Goal: Task Accomplishment & Management: Manage account settings

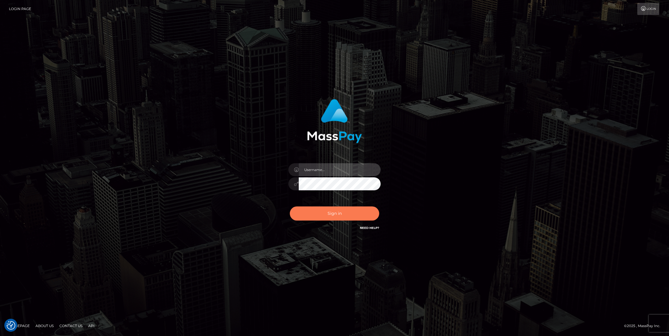
type input "[PERSON_NAME].ace"
click at [322, 216] on button "Sign in" at bounding box center [334, 214] width 89 height 14
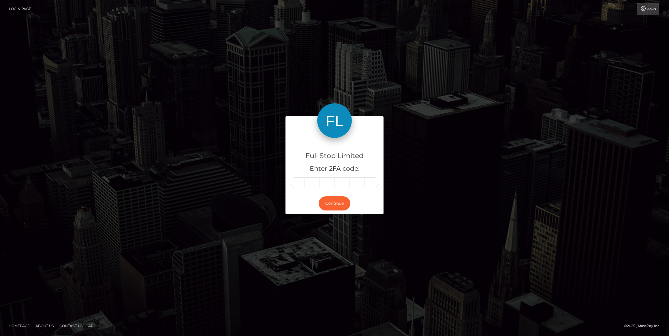
click at [578, 127] on div "Full Stop Limited Enter 2FA code: Continue" at bounding box center [334, 168] width 669 height 190
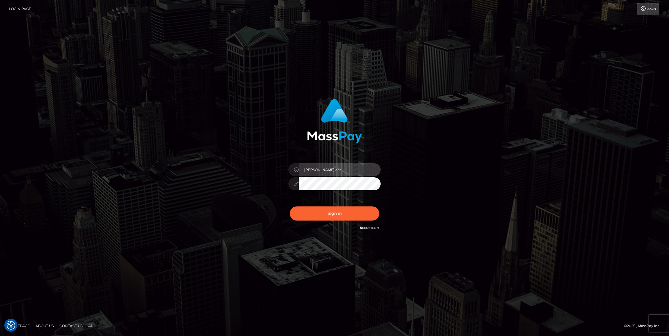
click at [340, 166] on input "caroline.ace" at bounding box center [340, 169] width 82 height 13
type input "megabonanza.[PERSON_NAME]"
click at [346, 210] on button "Sign in" at bounding box center [334, 214] width 89 height 14
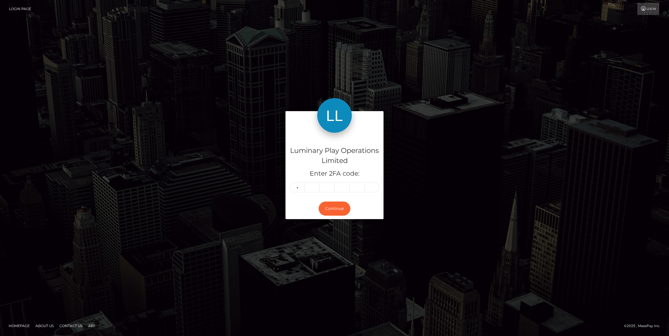
type input "1"
type input "6"
type input "8"
type input "3"
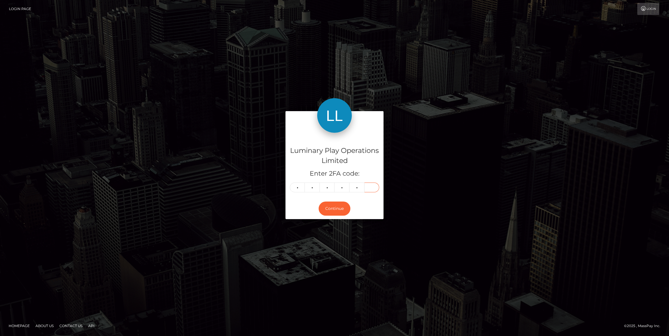
type input "4"
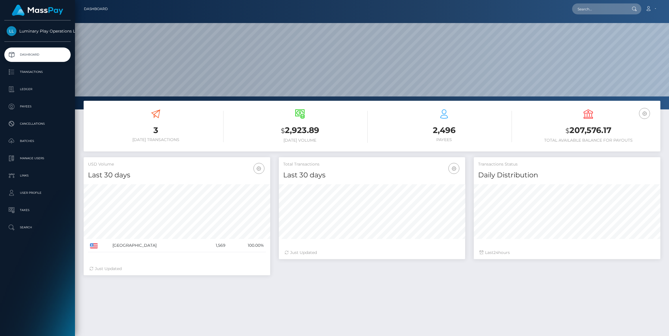
scroll to position [102, 187]
click at [29, 193] on p "User Profile" at bounding box center [38, 193] width 62 height 9
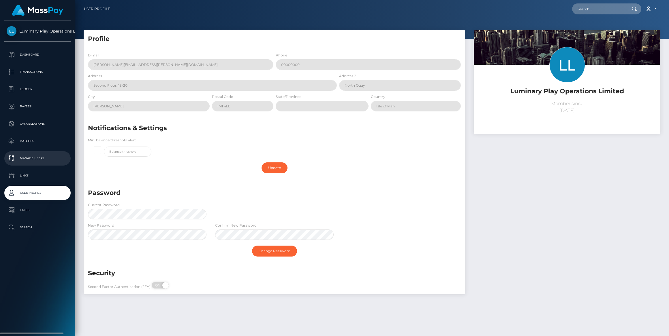
click at [29, 155] on p "Manage Users" at bounding box center [38, 158] width 62 height 9
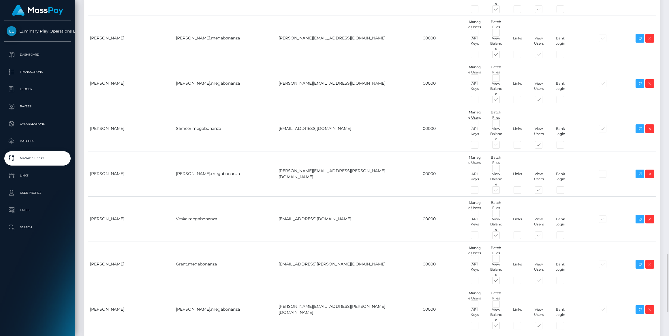
scroll to position [1494, 0]
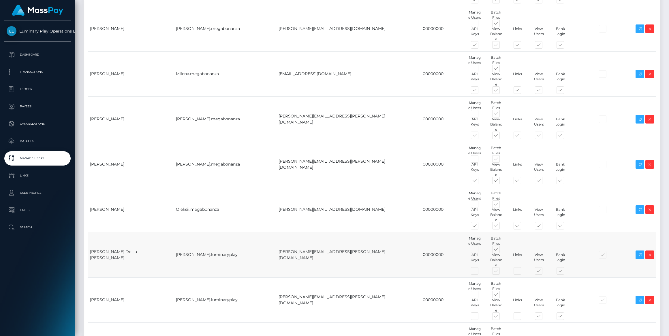
scroll to position [524, 0]
